Goal: Transaction & Acquisition: Purchase product/service

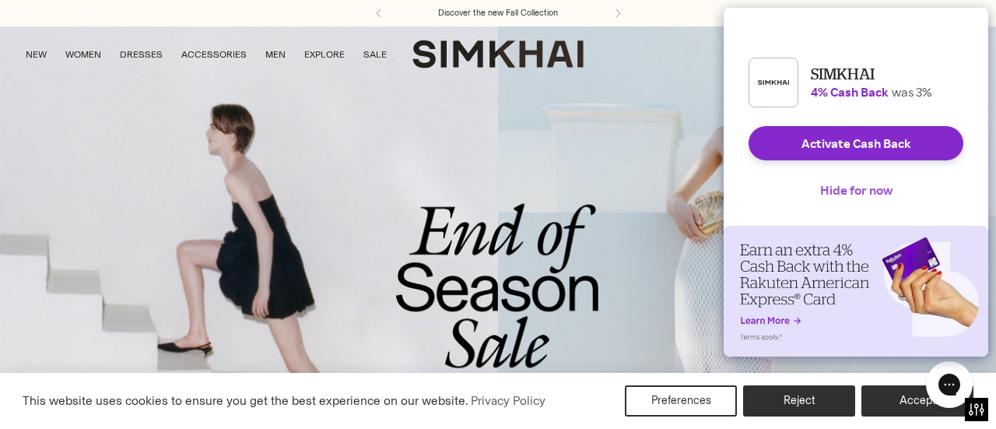
click at [851, 203] on button "Hide for now" at bounding box center [856, 190] width 97 height 34
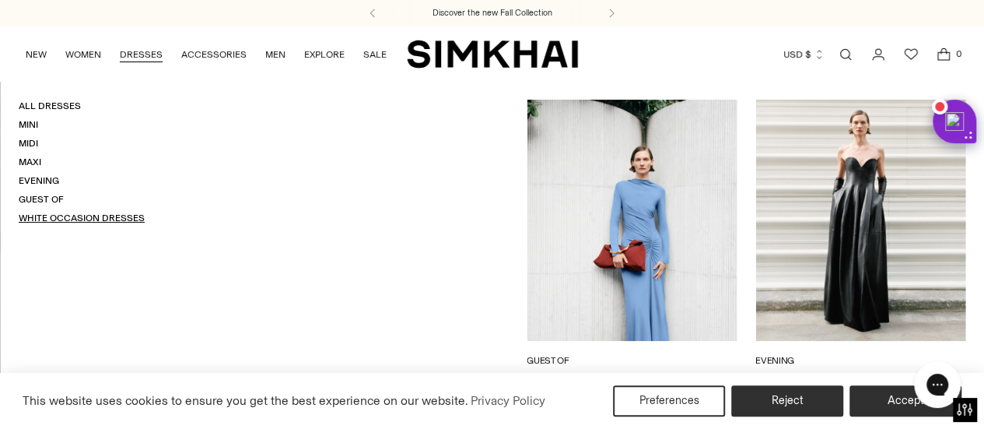
click at [86, 216] on link "White Occasion Dresses" at bounding box center [82, 217] width 126 height 11
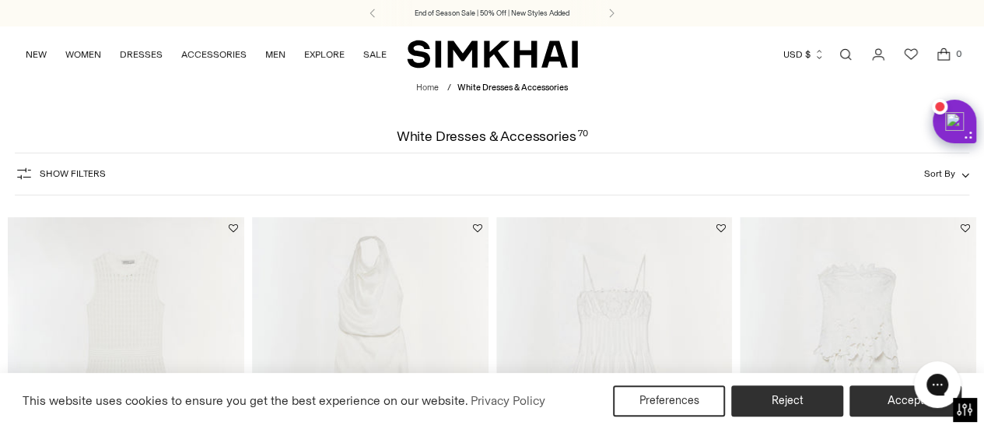
click at [95, 176] on span "Show Filters" at bounding box center [73, 173] width 66 height 11
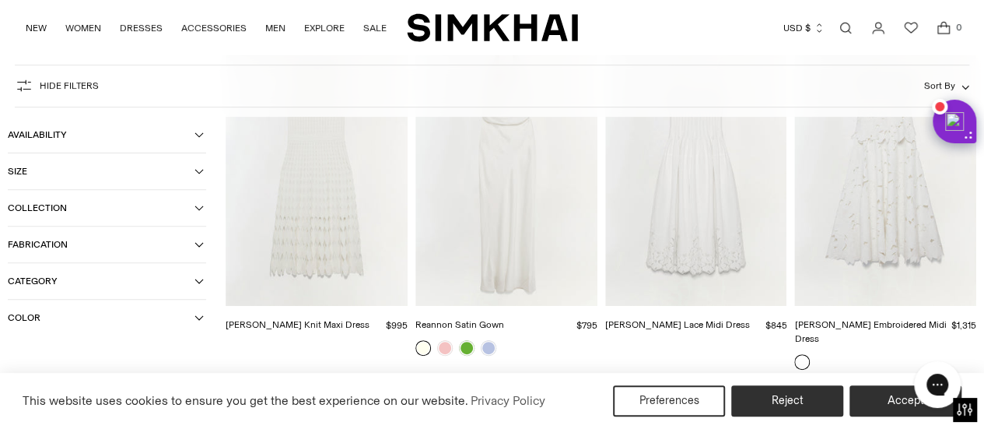
scroll to position [233, 0]
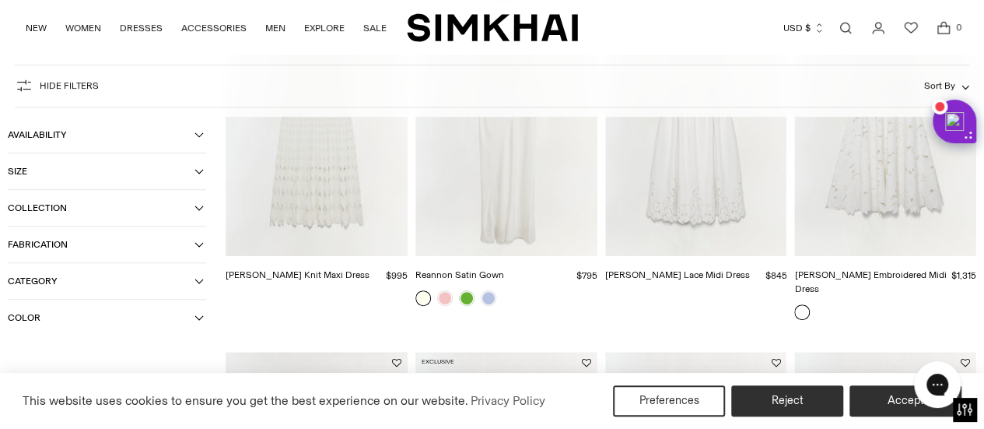
click at [195, 171] on icon "button" at bounding box center [199, 171] width 9 height 9
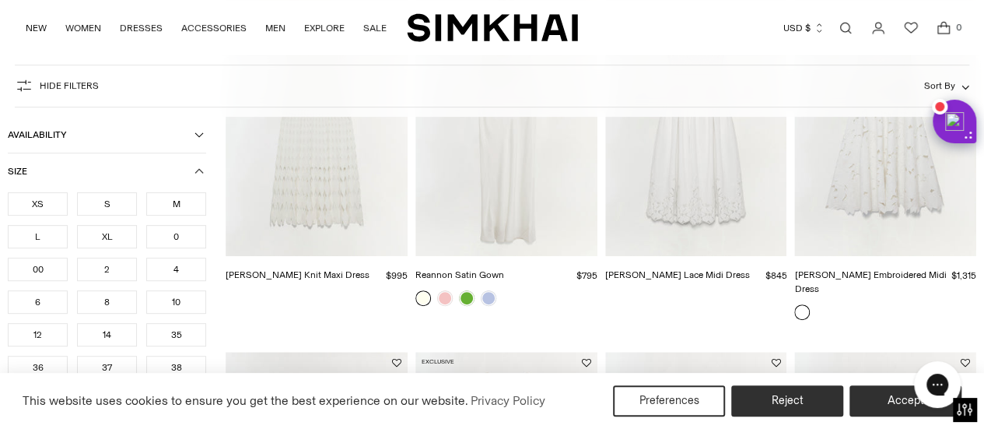
click at [111, 209] on div "S" at bounding box center [107, 203] width 60 height 23
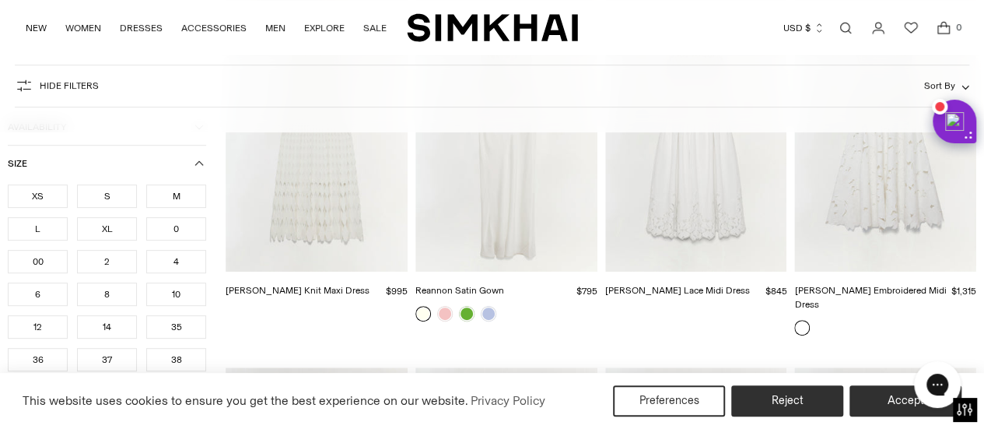
scroll to position [249, 0]
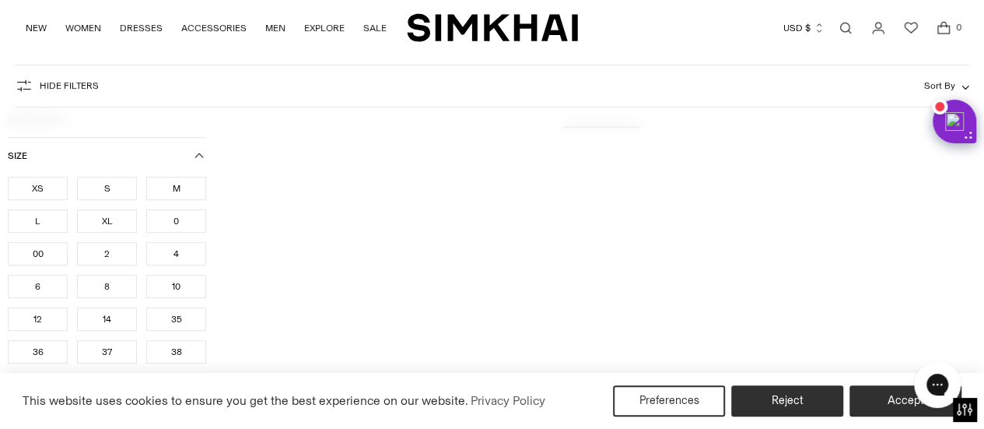
click at [163, 254] on div "4" at bounding box center [176, 253] width 60 height 23
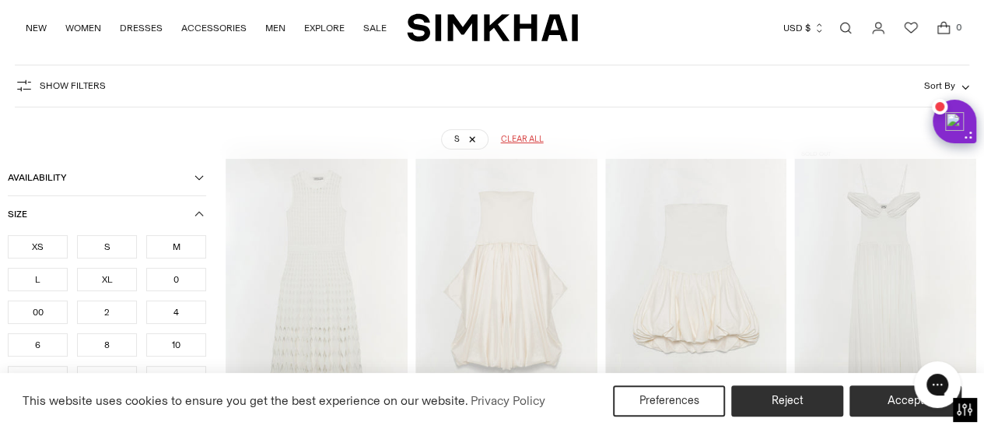
click at [156, 308] on div "4" at bounding box center [176, 311] width 60 height 23
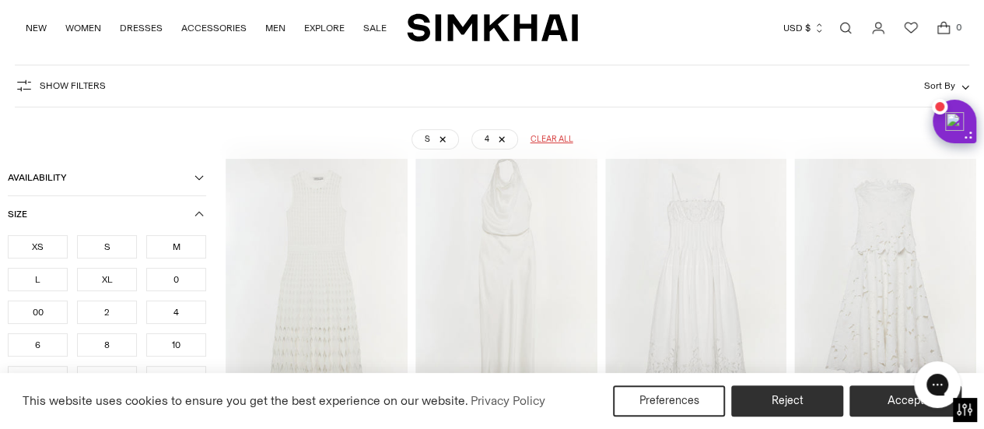
click at [113, 309] on div "2" at bounding box center [107, 311] width 60 height 23
click at [40, 343] on div "6" at bounding box center [38, 344] width 60 height 23
click at [195, 215] on icon "button" at bounding box center [199, 213] width 9 height 9
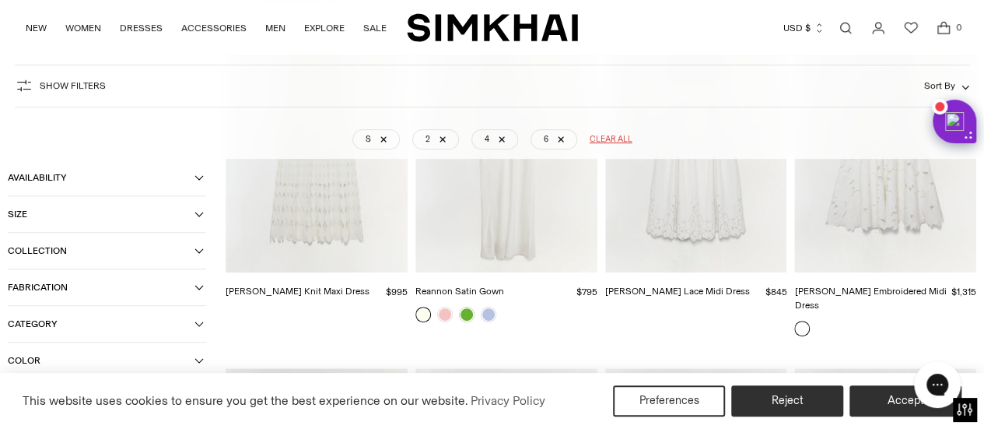
scroll to position [349, 0]
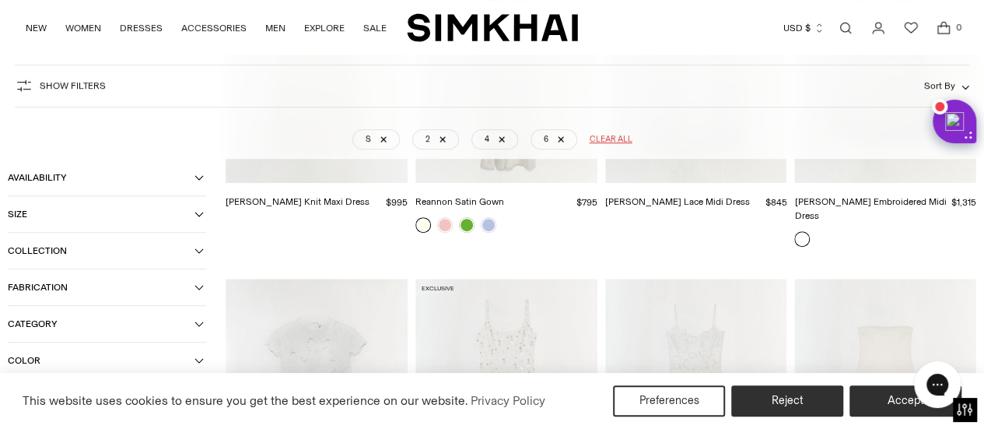
click at [194, 321] on span "Category" at bounding box center [101, 323] width 187 height 11
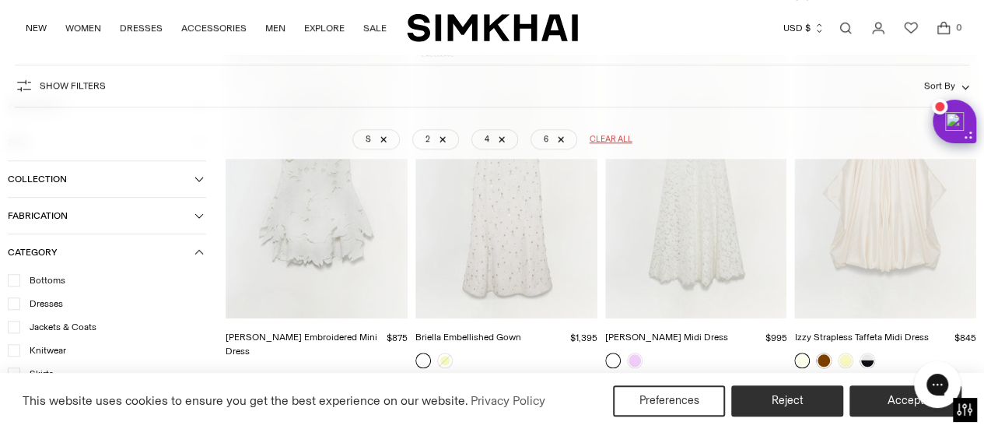
scroll to position [504, 0]
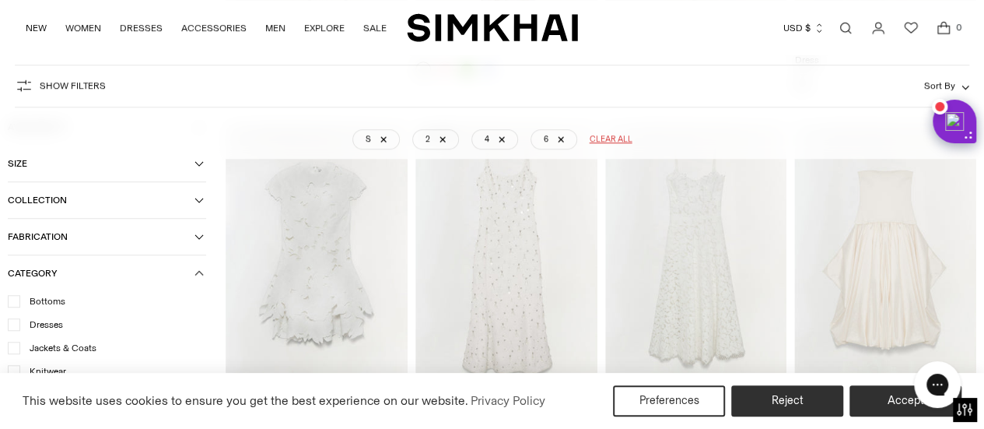
click at [199, 275] on icon "button" at bounding box center [199, 272] width 9 height 9
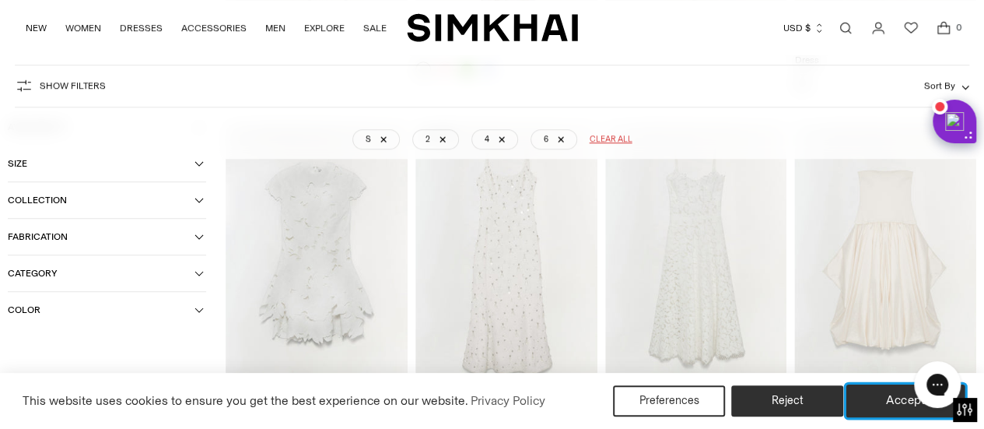
click at [879, 401] on button "Accept" at bounding box center [906, 400] width 119 height 33
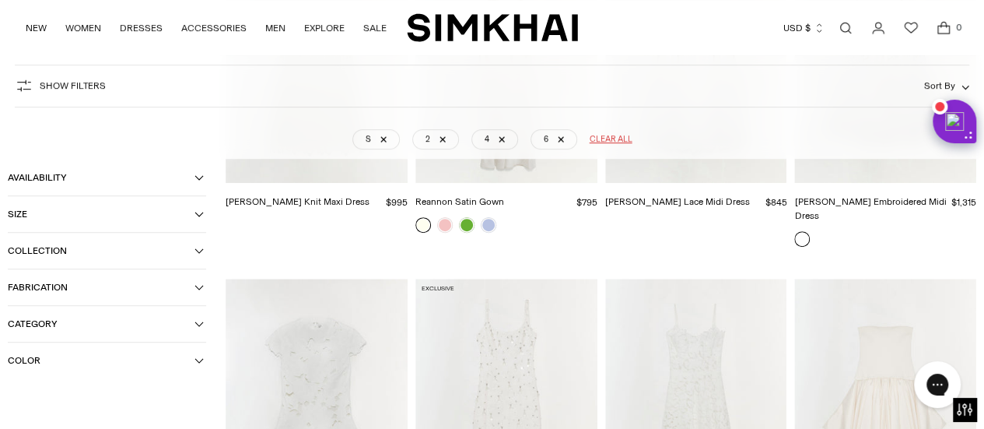
scroll to position [0, 0]
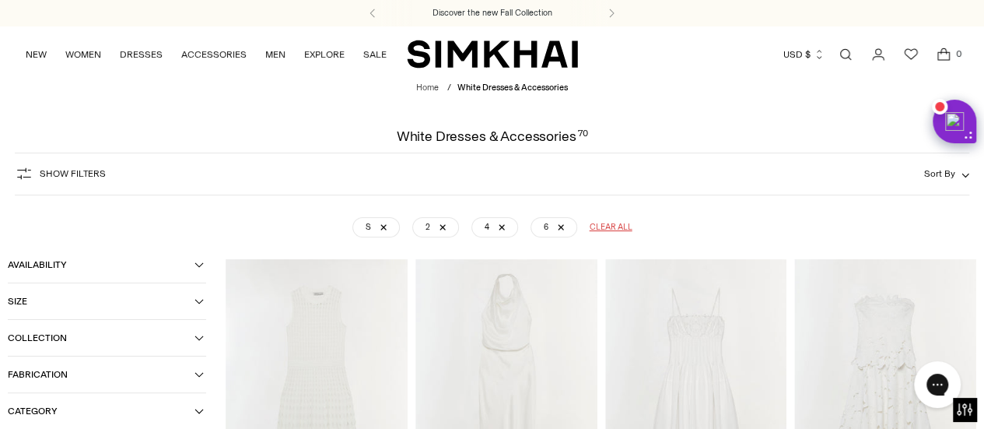
click at [68, 175] on span "Show Filters" at bounding box center [73, 173] width 66 height 11
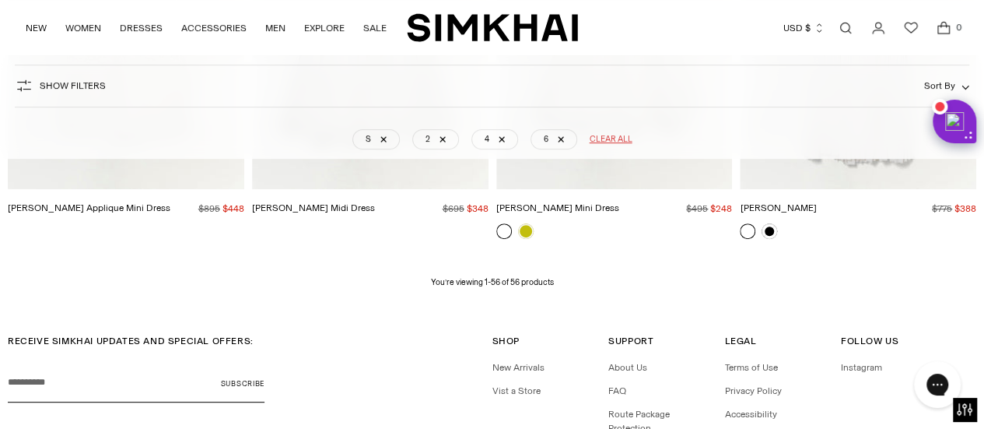
scroll to position [6070, 0]
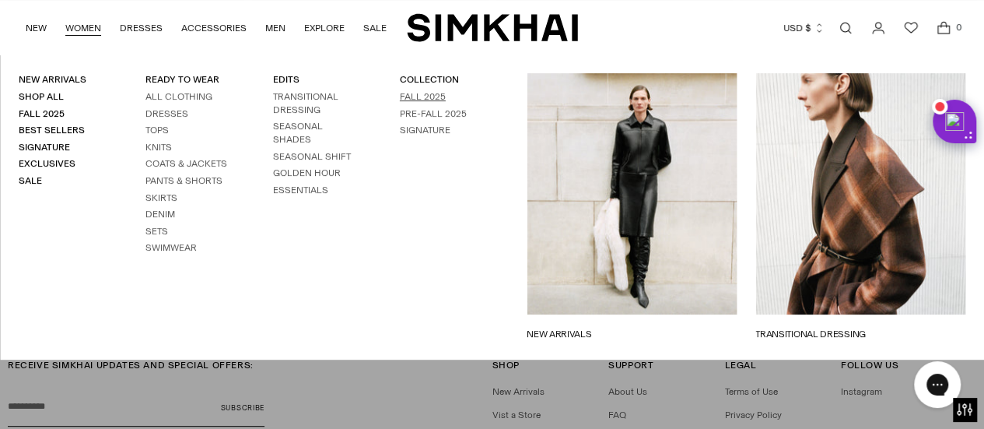
click at [408, 101] on link "Fall 2025" at bounding box center [423, 96] width 46 height 11
